Goal: Find contact information: Find contact information

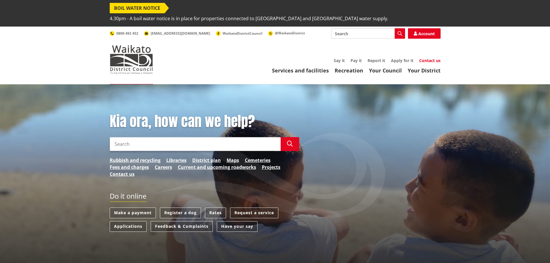
click at [426, 58] on link "Contact us" at bounding box center [429, 60] width 21 height 5
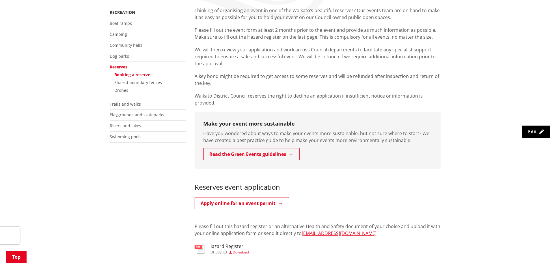
scroll to position [173, 0]
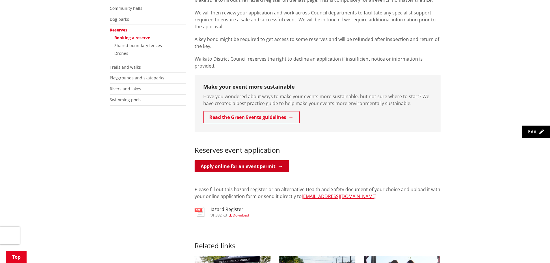
click at [266, 160] on link "Apply online for an event permit" at bounding box center [242, 166] width 94 height 12
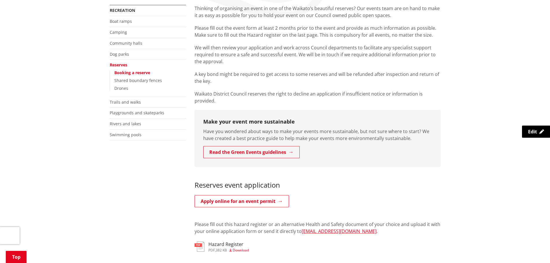
scroll to position [144, 0]
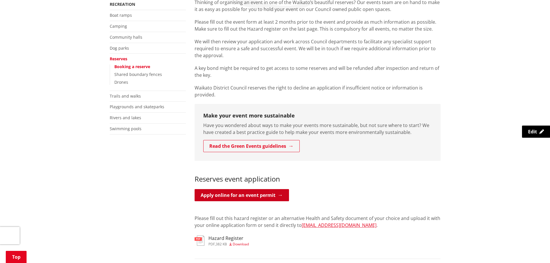
click at [229, 189] on link "Apply online for an event permit" at bounding box center [242, 195] width 94 height 12
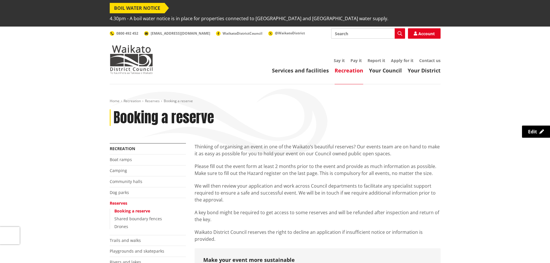
scroll to position [144, 0]
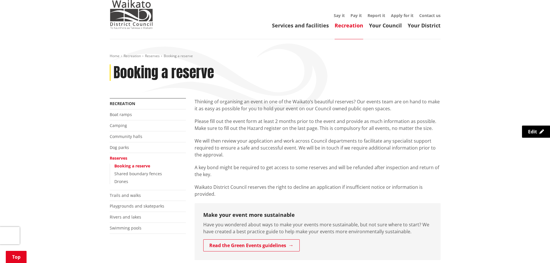
scroll to position [173, 0]
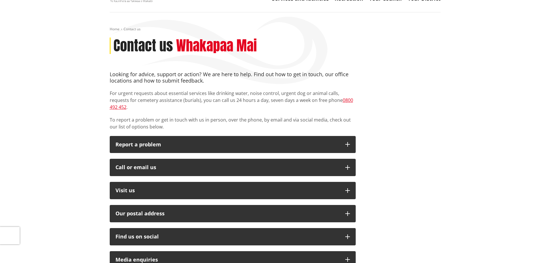
scroll to position [87, 0]
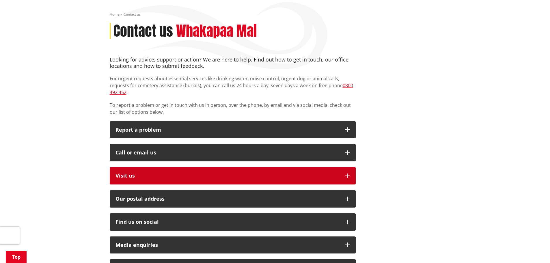
click at [127, 173] on p "Visit us" at bounding box center [227, 176] width 224 height 6
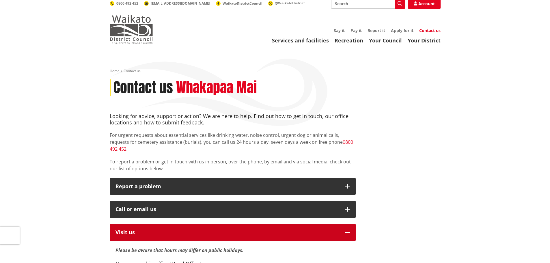
scroll to position [0, 0]
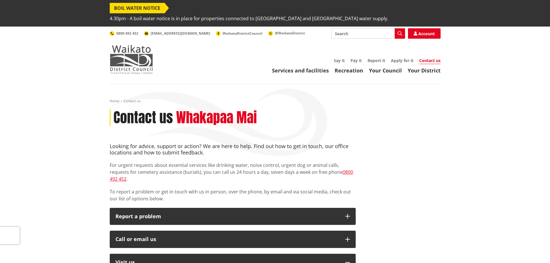
click at [148, 45] on img at bounding box center [131, 59] width 43 height 29
